Goal: Information Seeking & Learning: Learn about a topic

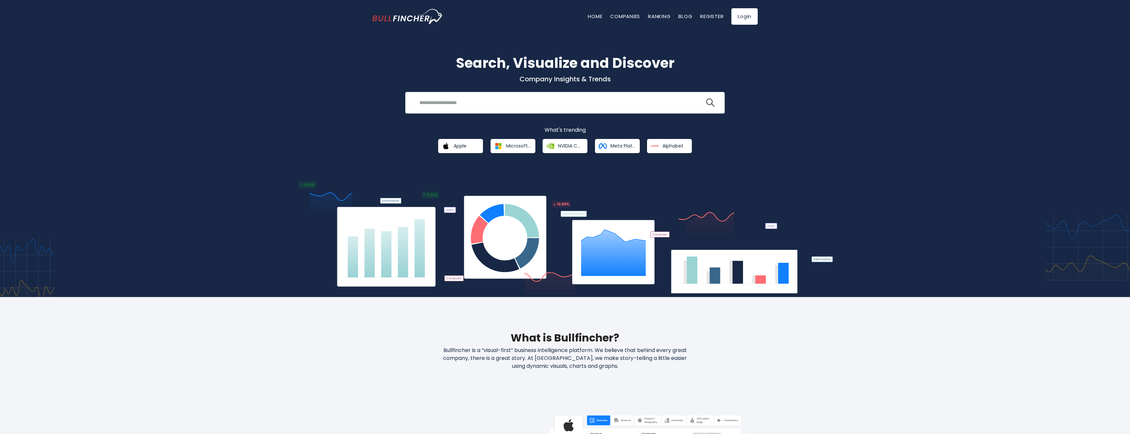
click at [473, 104] on input "search" at bounding box center [559, 103] width 289 height 12
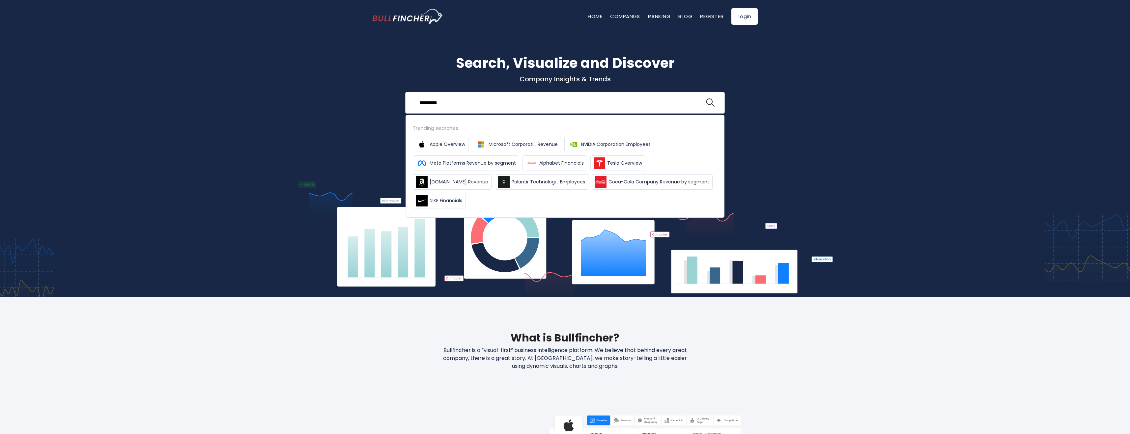
type input "********"
click at [706, 98] on button at bounding box center [710, 102] width 9 height 9
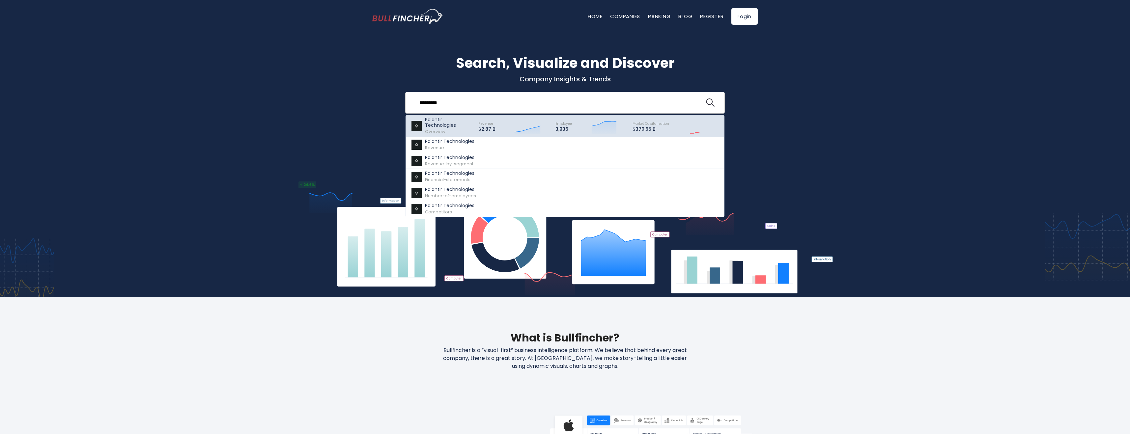
click at [496, 129] on div "Revenue $2.87 B Created with Highcharts 12.1.2" at bounding box center [510, 126] width 77 height 18
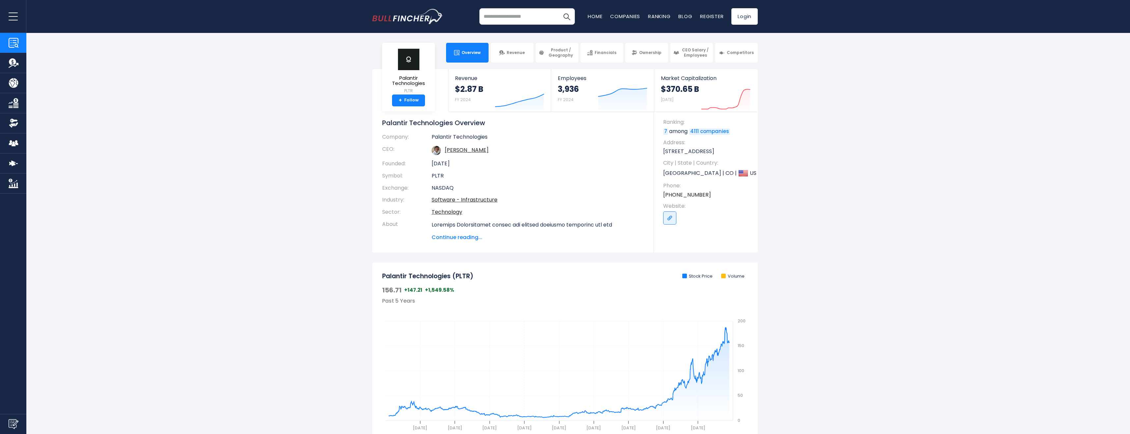
click at [883, 249] on section "Palantir Technologies PLTR + Follow Revenue $2.87 B FY 2024 Created with Highch…" at bounding box center [565, 160] width 1130 height 183
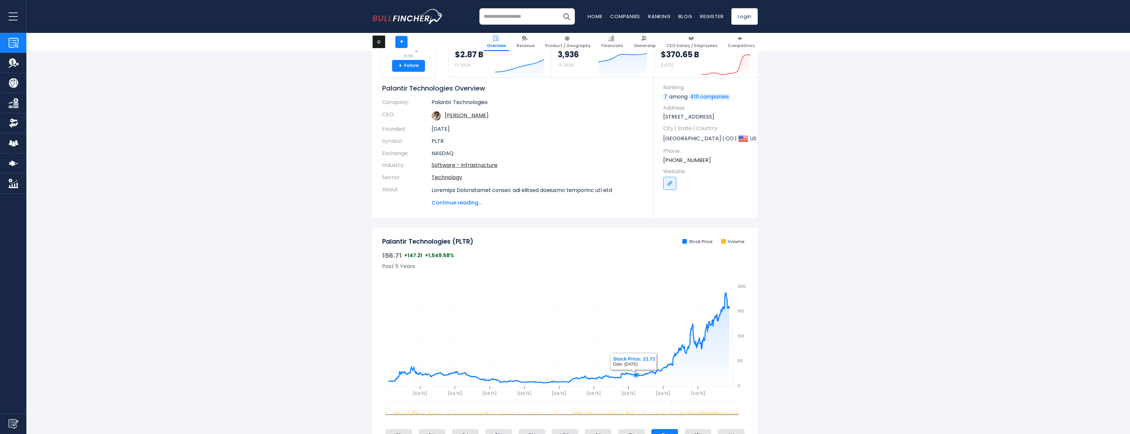
scroll to position [33, 0]
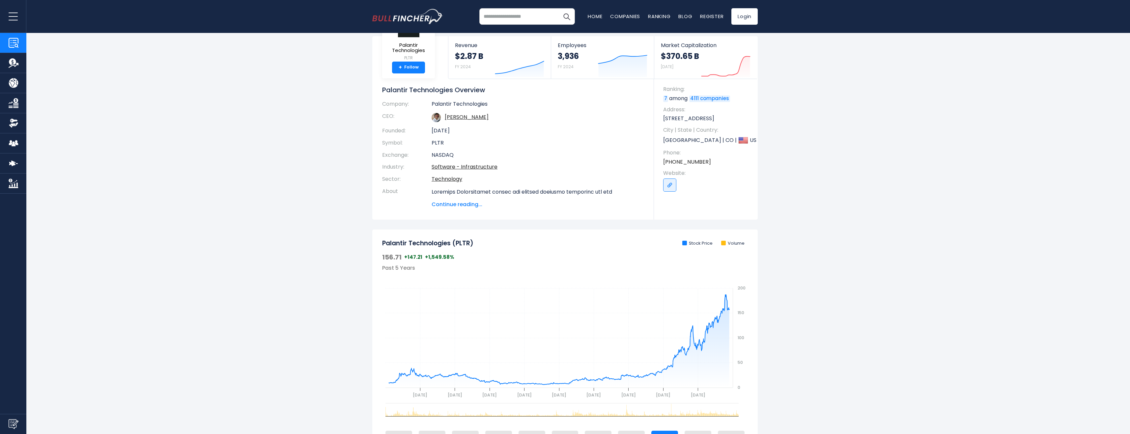
click at [462, 206] on span "Continue reading..." at bounding box center [538, 205] width 212 height 8
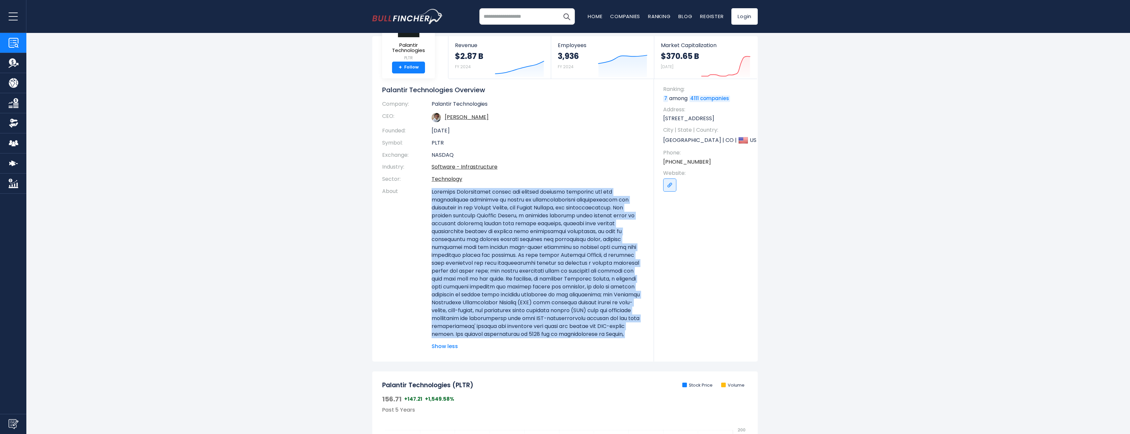
drag, startPoint x: 432, startPoint y: 190, endPoint x: 545, endPoint y: 337, distance: 185.6
click at [545, 337] on p at bounding box center [538, 267] width 212 height 158
click at [567, 336] on p at bounding box center [538, 267] width 212 height 158
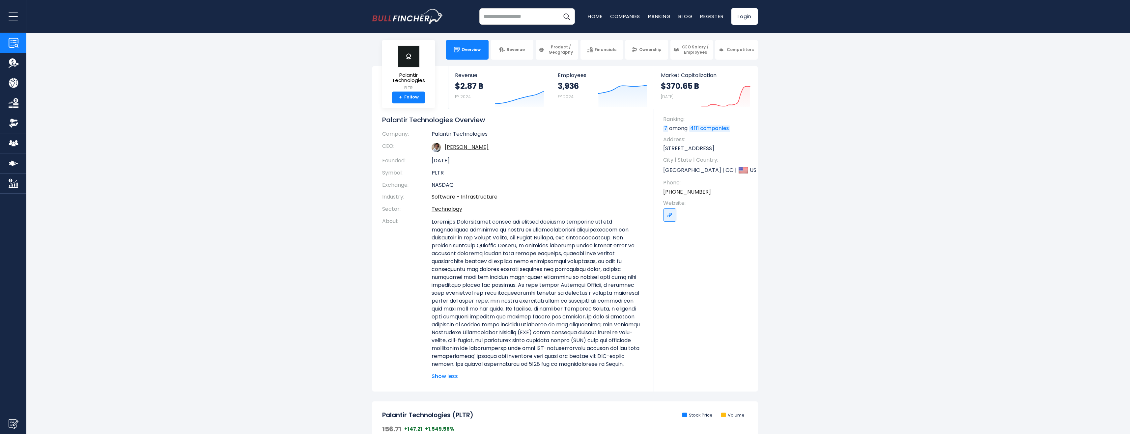
scroll to position [0, 0]
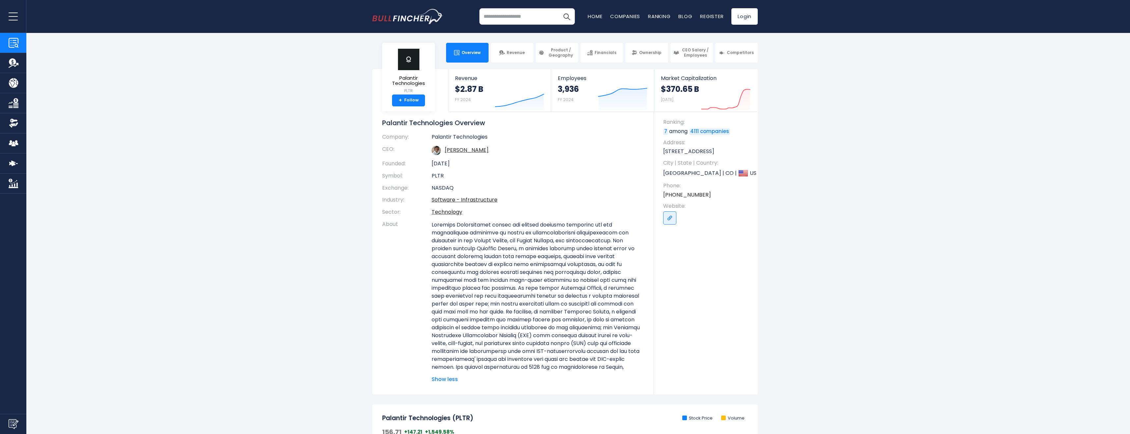
click at [568, 173] on td "PLTR" at bounding box center [538, 176] width 212 height 12
